Goal: Task Accomplishment & Management: Manage account settings

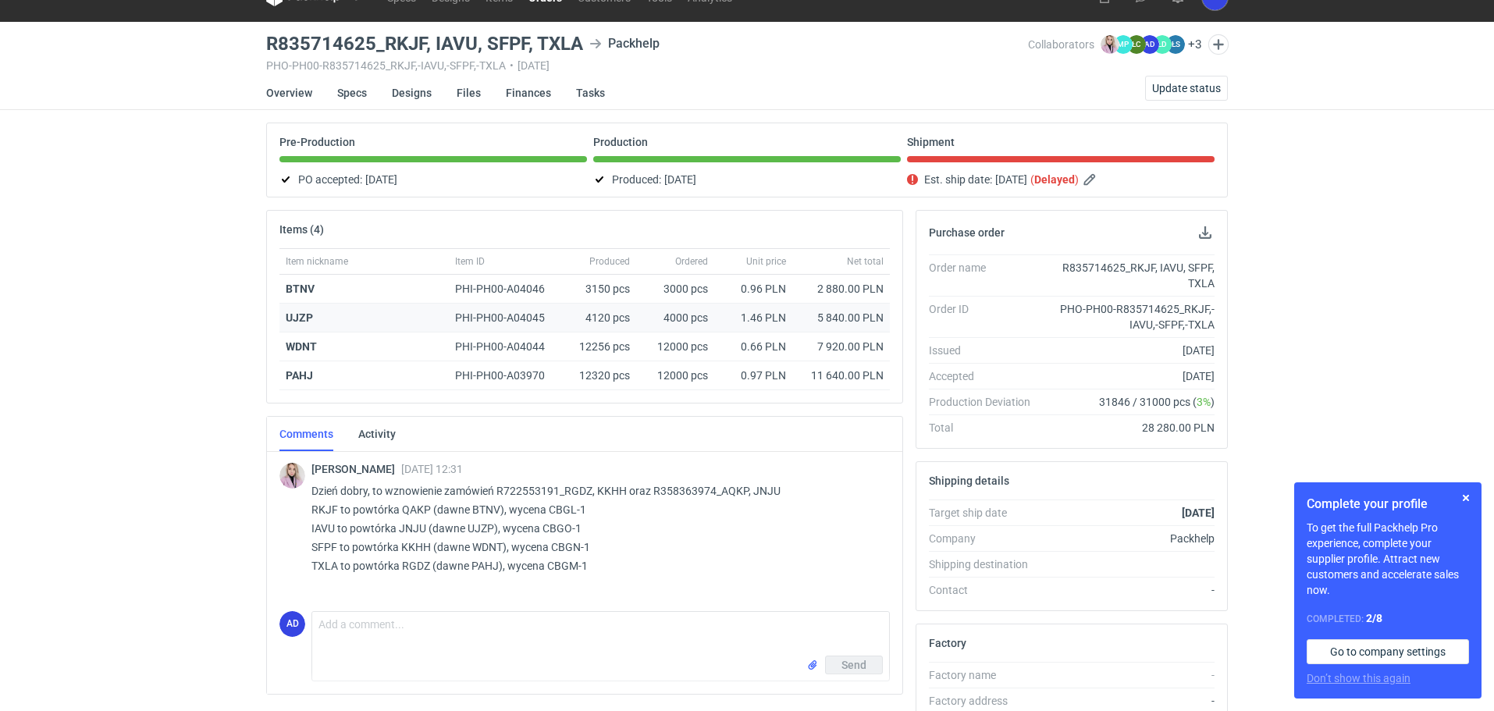
scroll to position [78, 0]
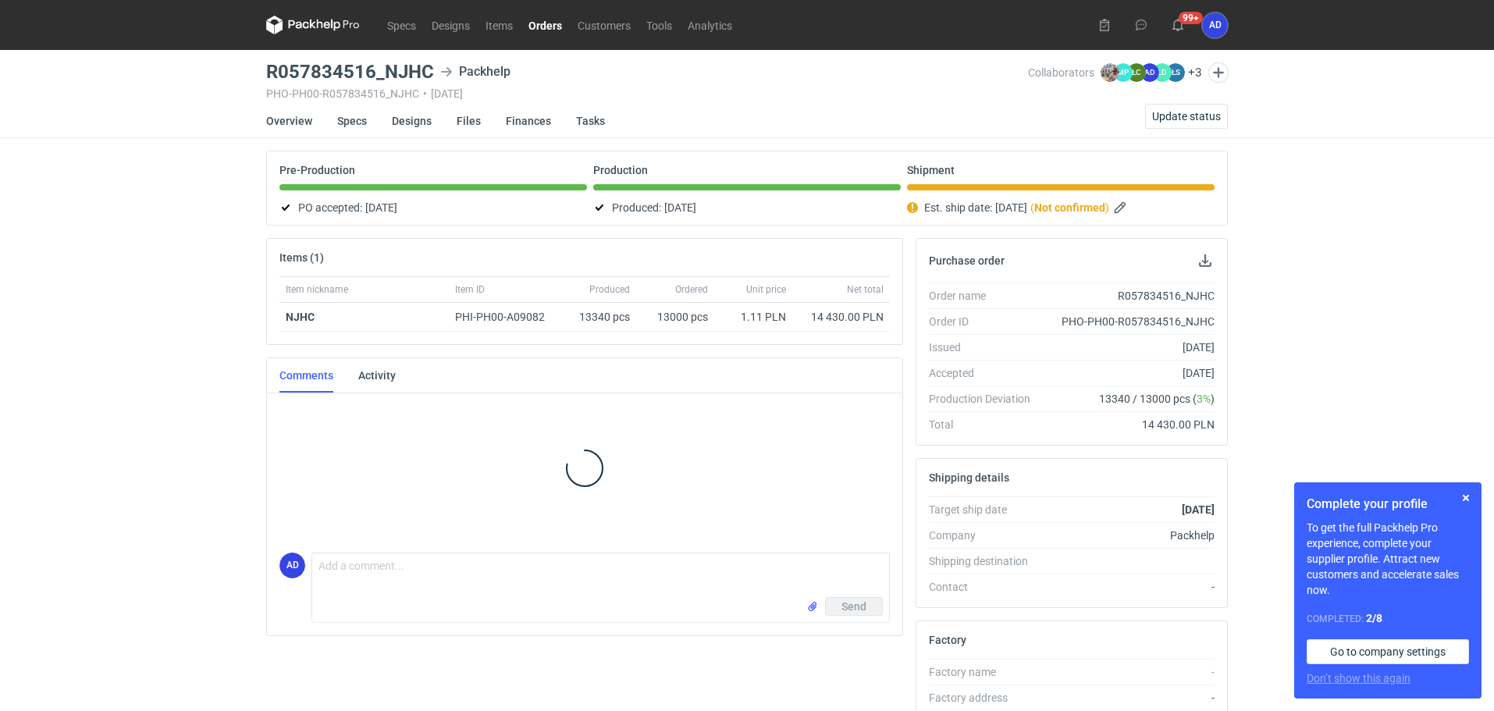
scroll to position [12, 0]
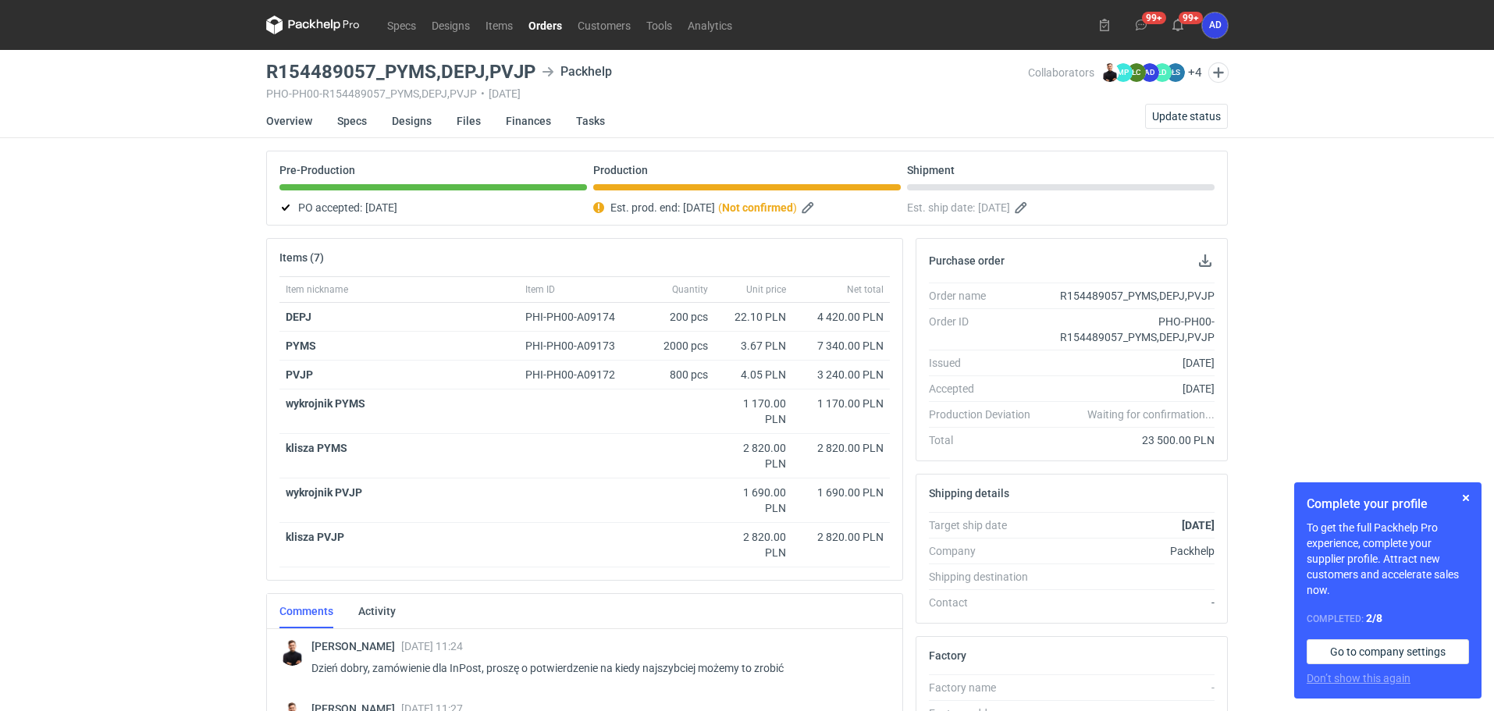
click at [545, 33] on link "Orders" at bounding box center [544, 25] width 49 height 19
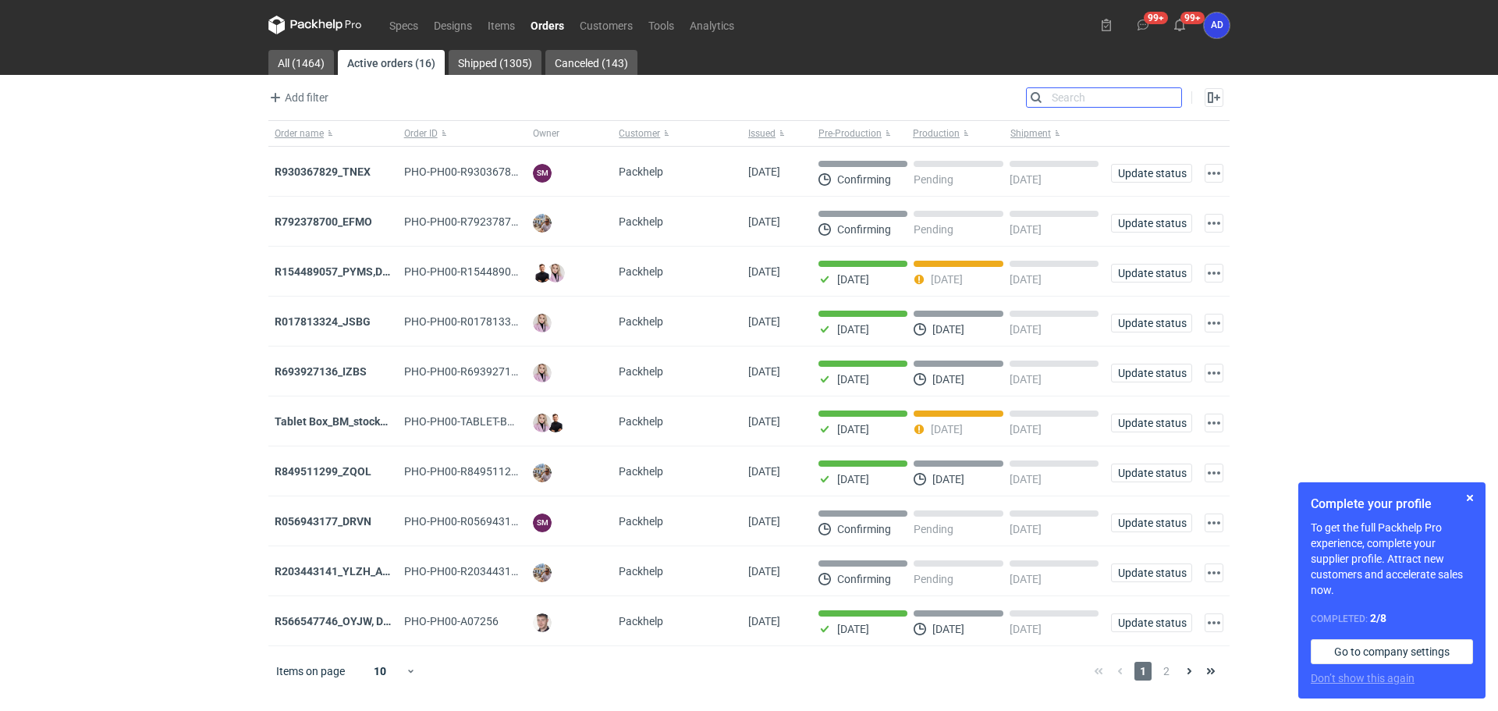
click at [1172, 101] on input "Search" at bounding box center [1104, 97] width 155 height 19
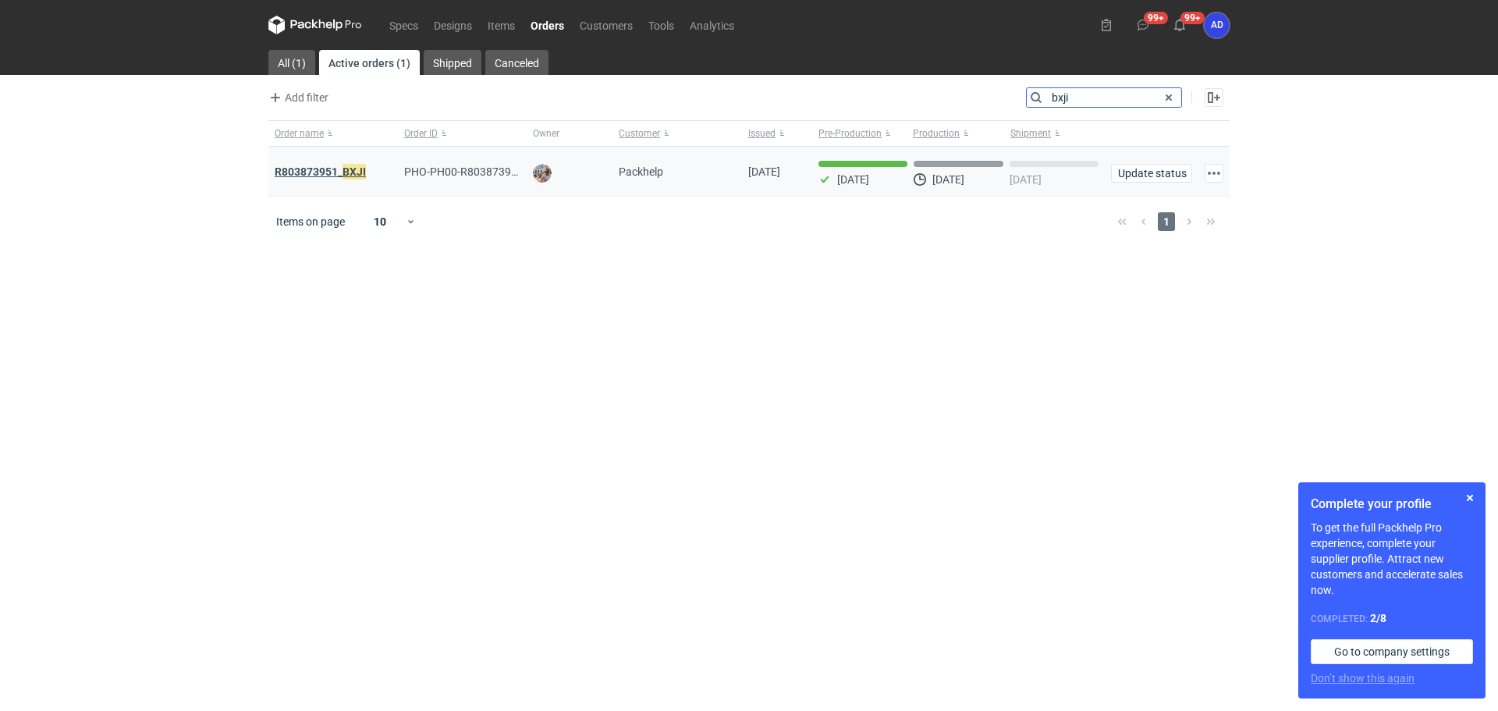
type input "bxji"
click at [336, 175] on strong "R803873951_ BXJI" at bounding box center [320, 171] width 91 height 17
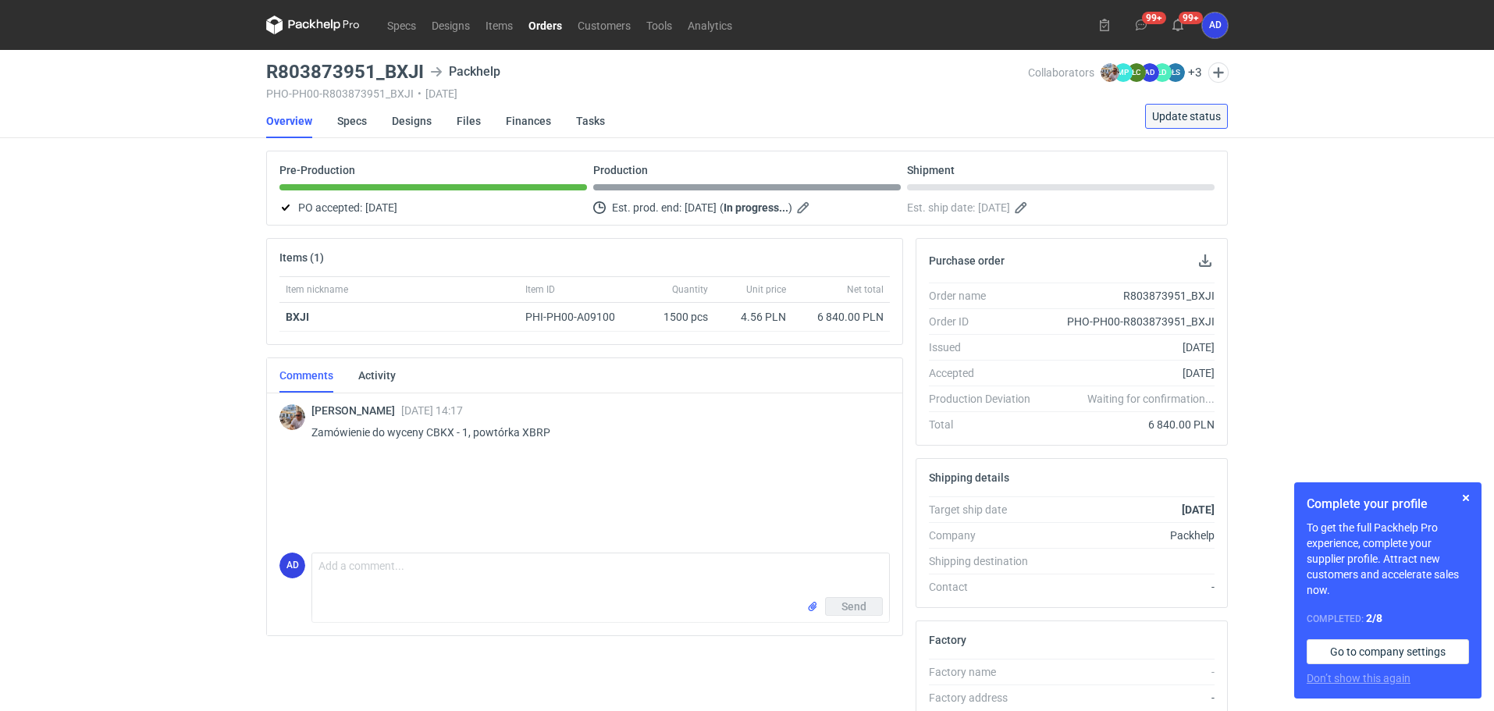
click at [1181, 119] on span "Update status" at bounding box center [1186, 116] width 69 height 11
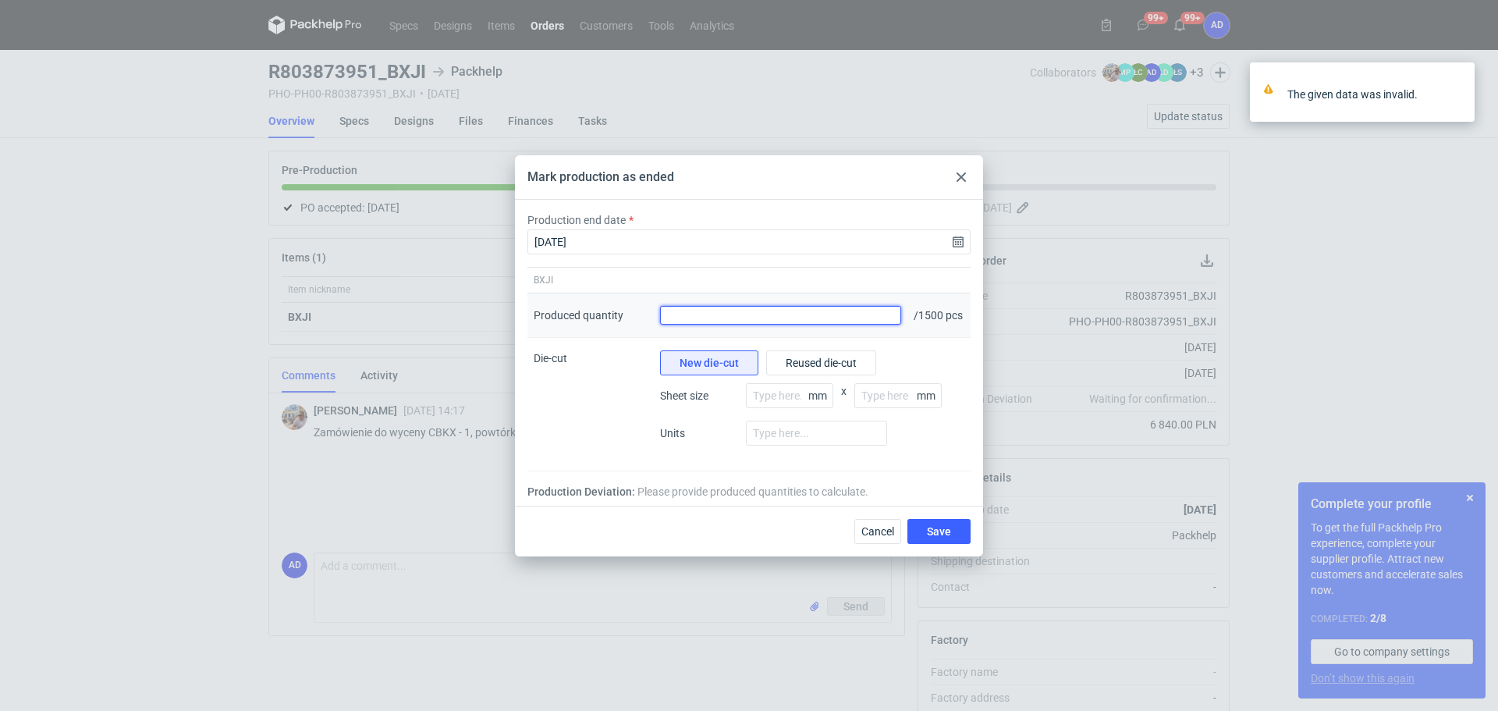
click at [859, 321] on input "Produced quantity" at bounding box center [780, 315] width 241 height 19
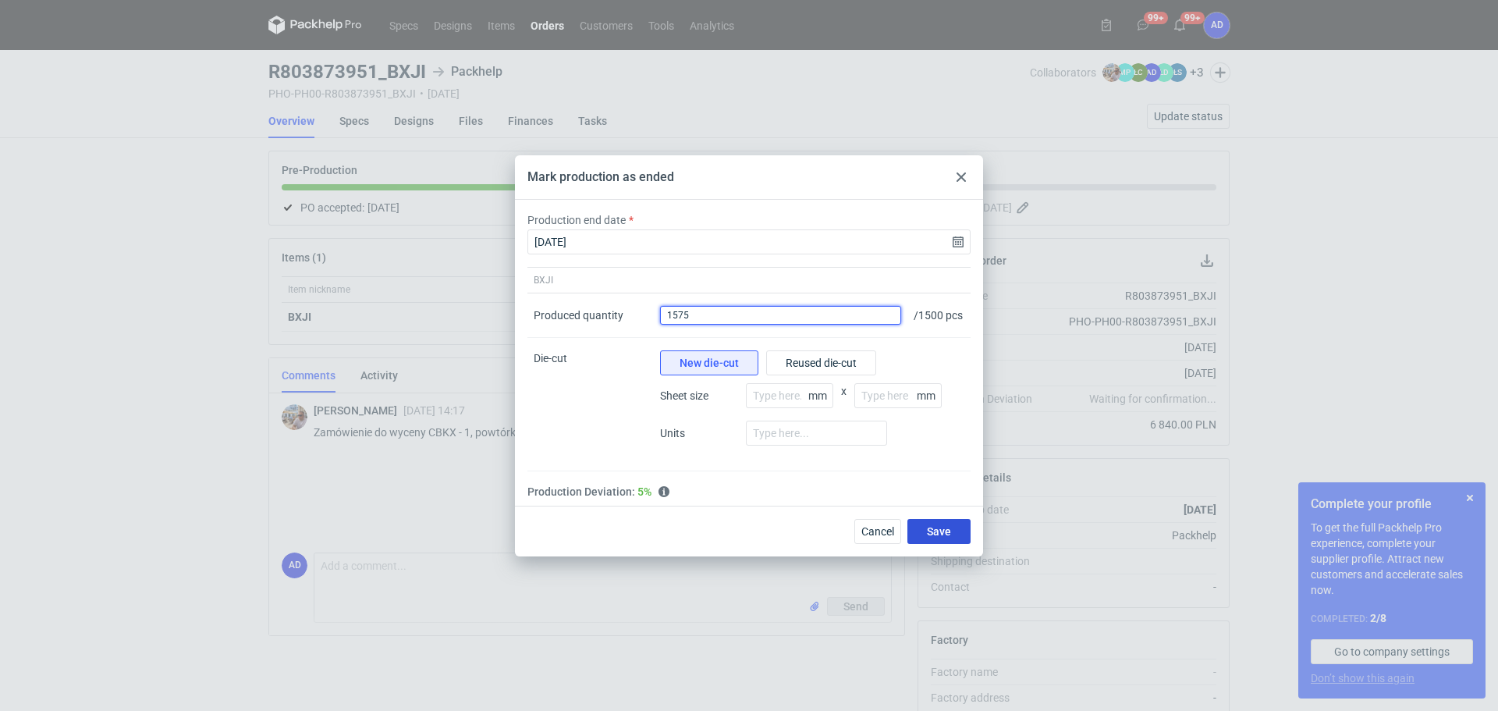
type input "1575"
click at [944, 537] on span "Save" at bounding box center [939, 531] width 24 height 11
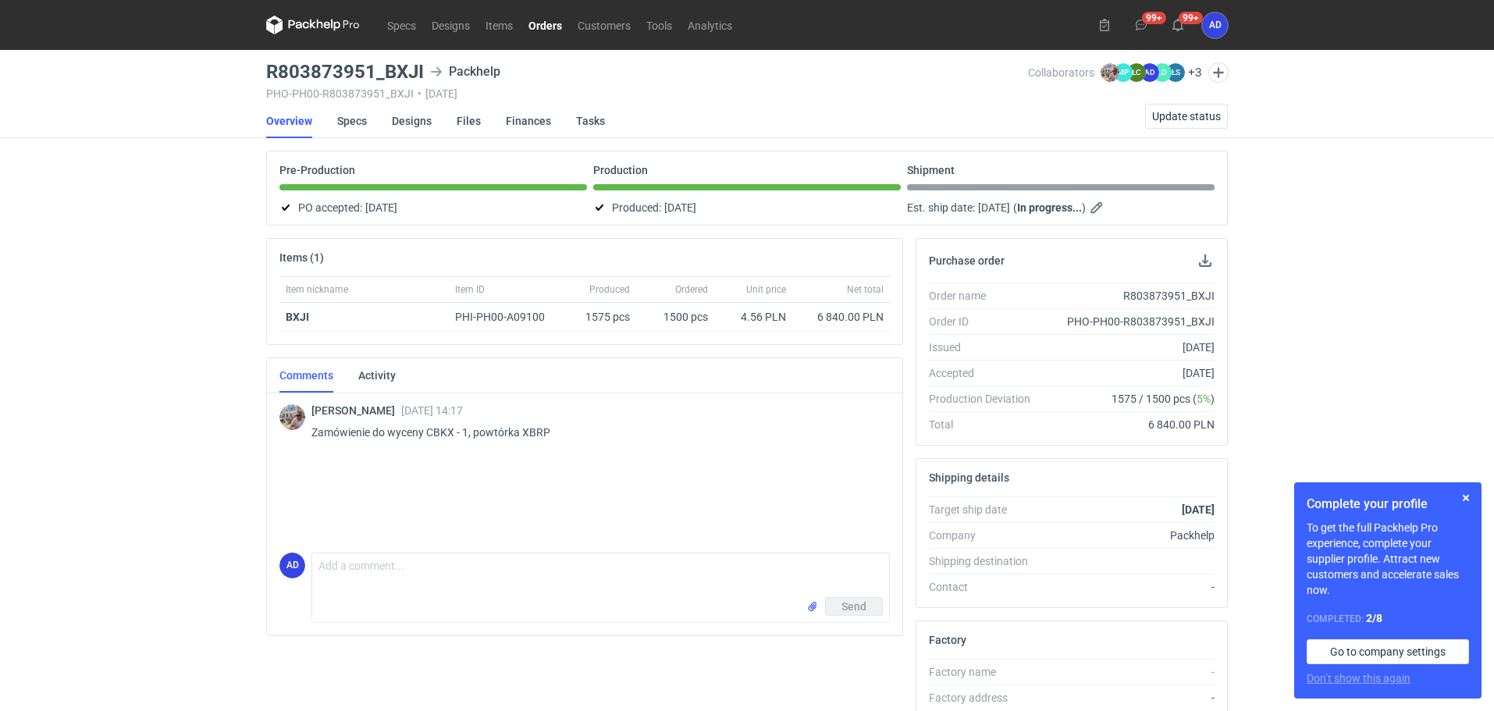
click at [535, 28] on link "Orders" at bounding box center [544, 25] width 49 height 19
